Goal: Transaction & Acquisition: Purchase product/service

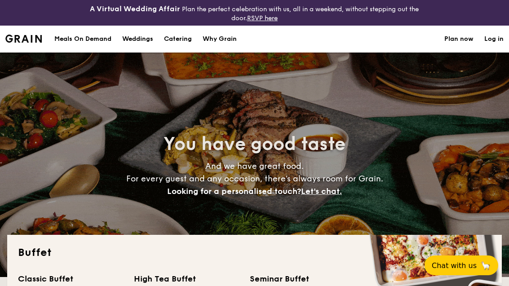
select select
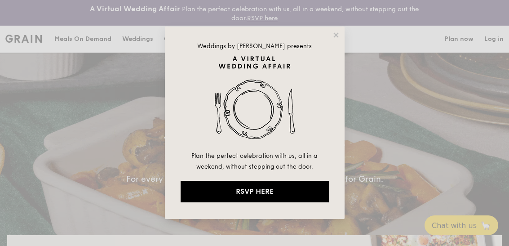
click at [335, 35] on icon at bounding box center [336, 35] width 8 height 8
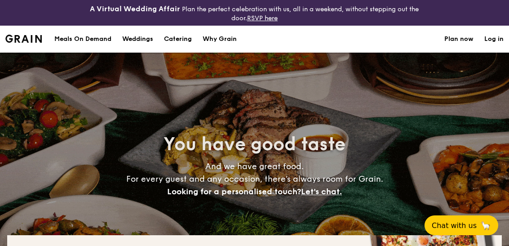
click at [182, 44] on h1 "Catering" at bounding box center [178, 39] width 28 height 27
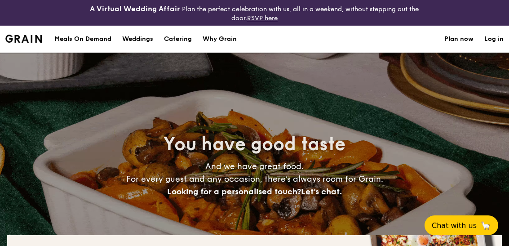
click at [174, 40] on h1 "Catering" at bounding box center [178, 39] width 28 height 27
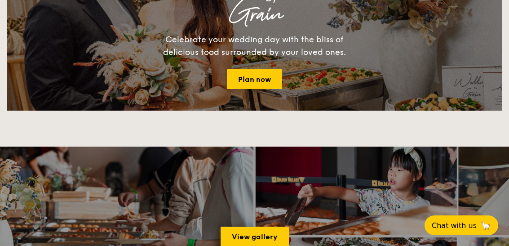
scroll to position [1096, 0]
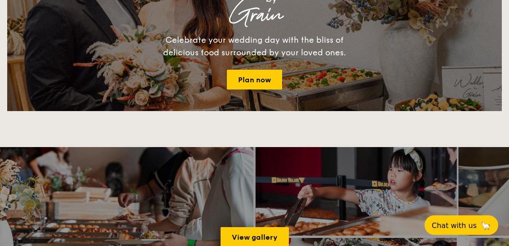
click at [248, 246] on link "View gallery" at bounding box center [255, 237] width 68 height 20
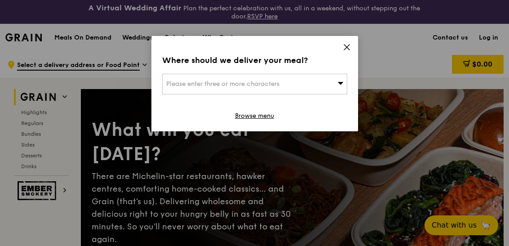
click at [350, 44] on icon at bounding box center [347, 47] width 8 height 8
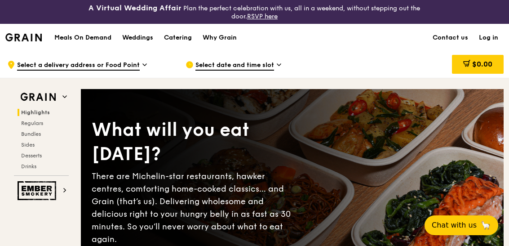
click at [186, 40] on div "Catering" at bounding box center [178, 37] width 28 height 27
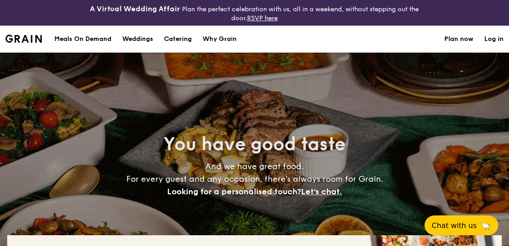
select select
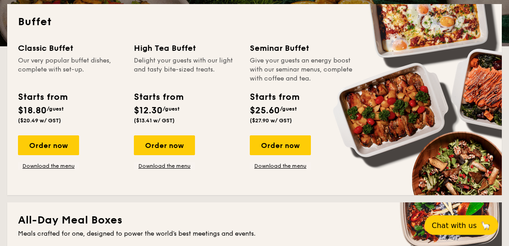
scroll to position [231, 0]
click at [63, 146] on div "Order now" at bounding box center [48, 145] width 61 height 20
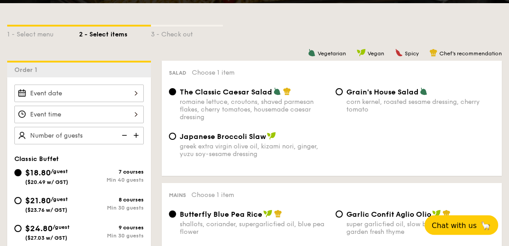
scroll to position [218, 0]
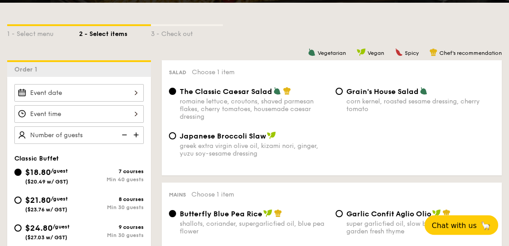
click at [26, 200] on span "$21.80" at bounding box center [38, 200] width 26 height 10
click at [22, 200] on input "$21.80 /guest ($23.76 w/ GST) 8 courses Min 30 guests" at bounding box center [17, 200] width 7 height 7
radio input "true"
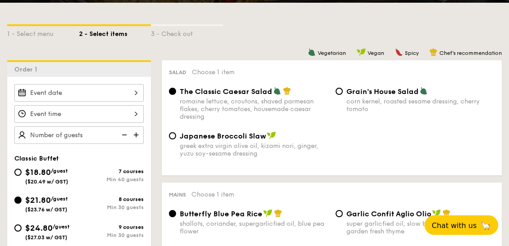
radio input "true"
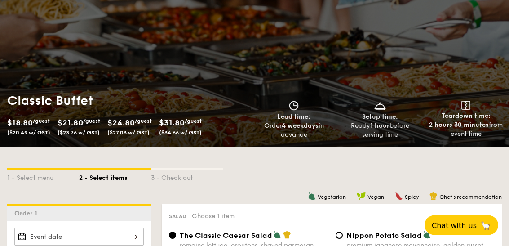
scroll to position [0, 0]
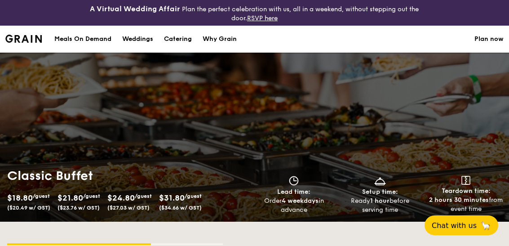
click at [229, 46] on div "Why Grain" at bounding box center [220, 39] width 34 height 27
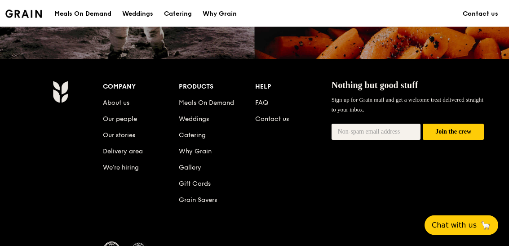
scroll to position [932, 0]
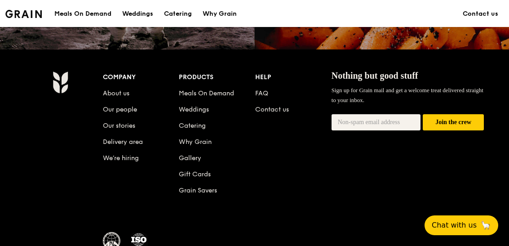
click at [258, 95] on link "FAQ" at bounding box center [261, 93] width 13 height 8
